Goal: Find specific page/section: Find specific page/section

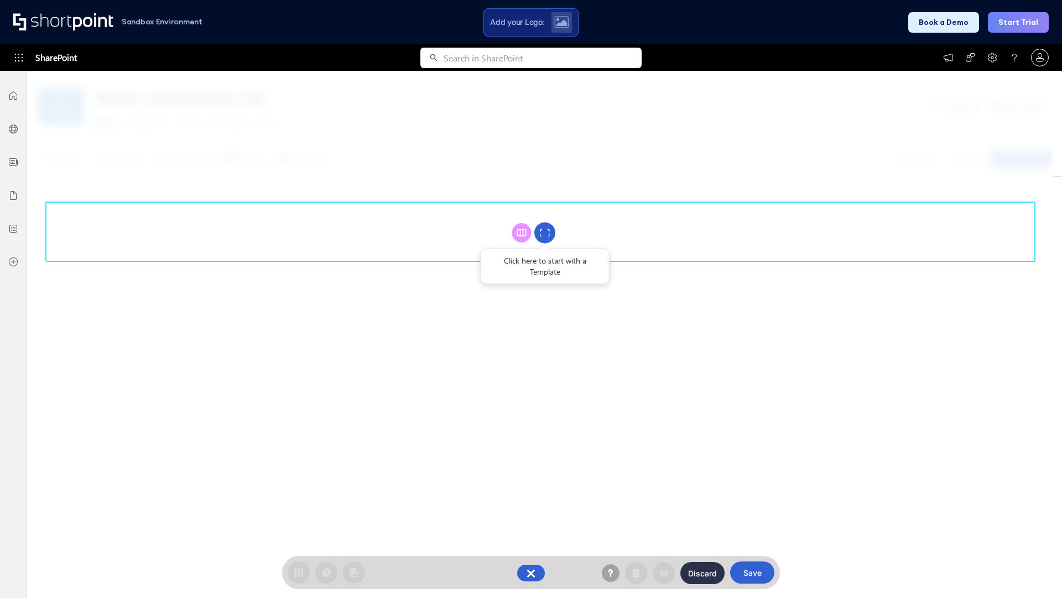
click at [545, 232] on circle at bounding box center [544, 232] width 21 height 21
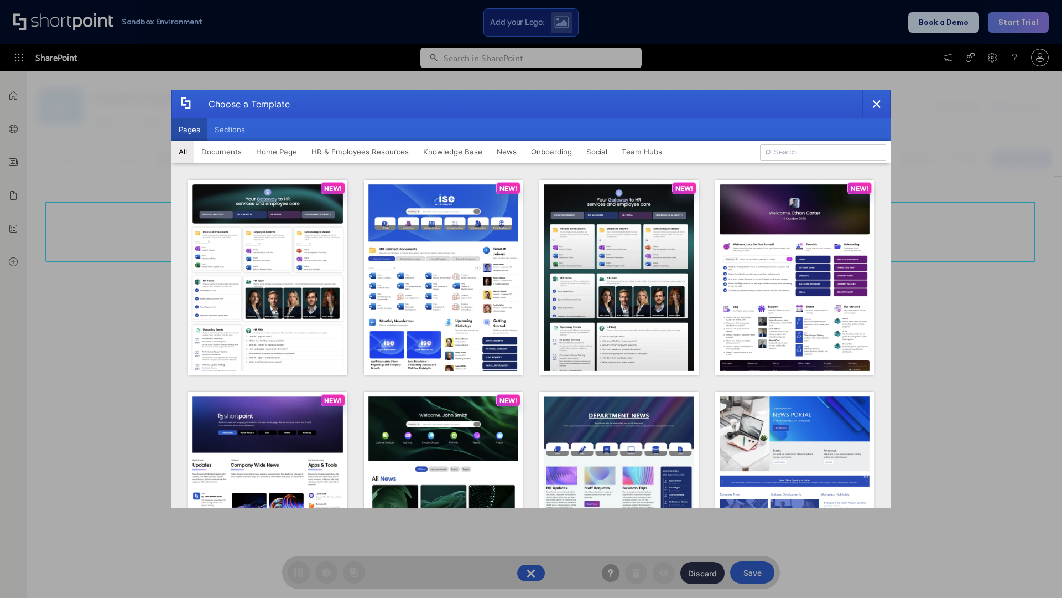
click at [189, 129] on button "Pages" at bounding box center [190, 129] width 36 height 22
type input "News Portal 6"
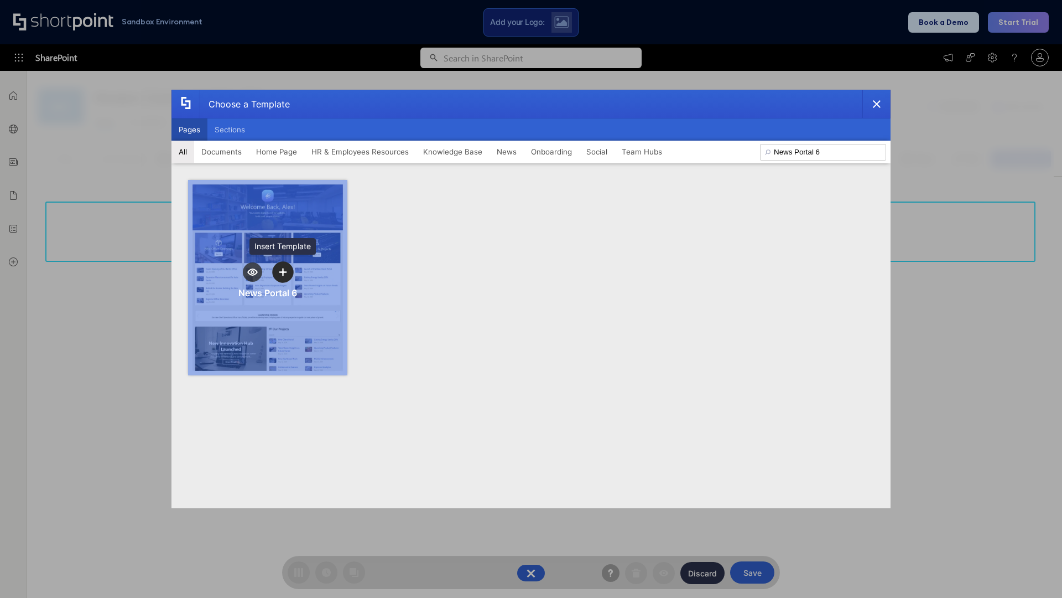
click at [283, 272] on icon "template selector" at bounding box center [283, 272] width 8 height 8
